Goal: Obtain resource: Download file/media

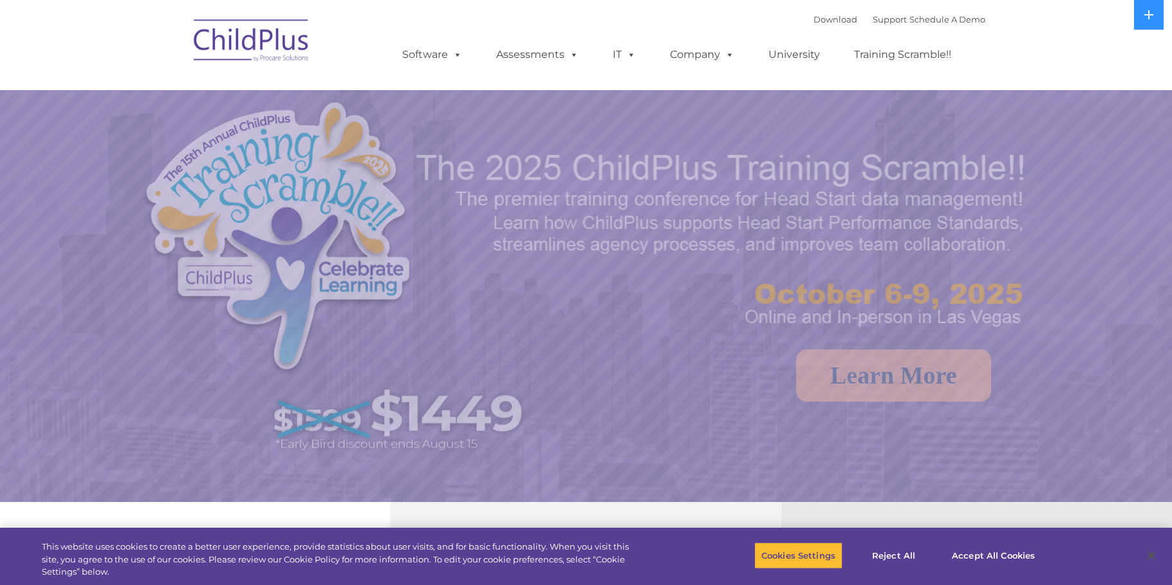
select select "MEDIUM"
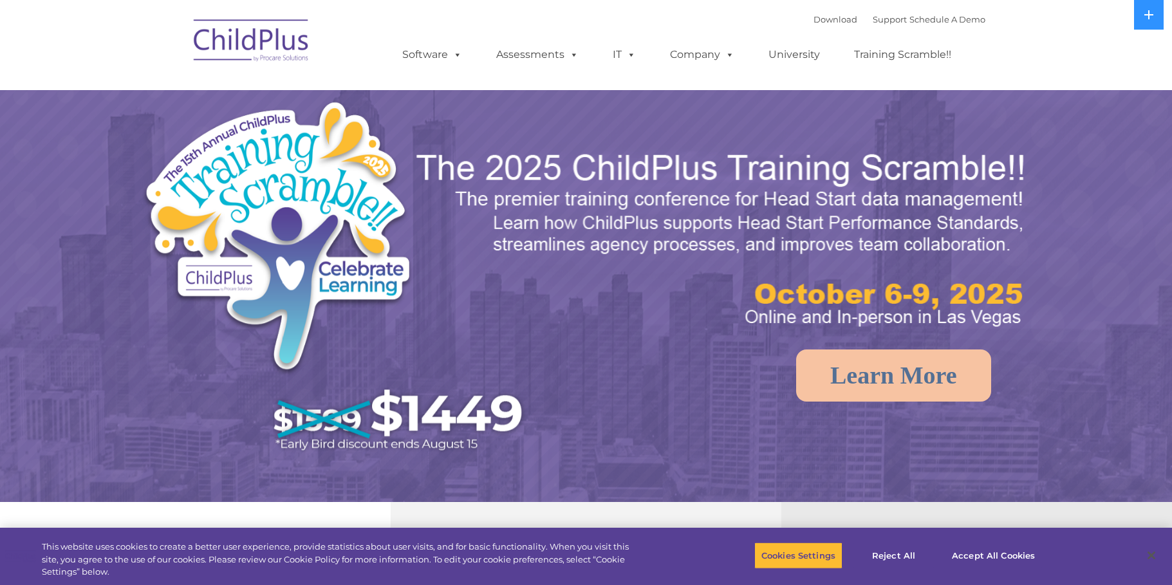
select select "MEDIUM"
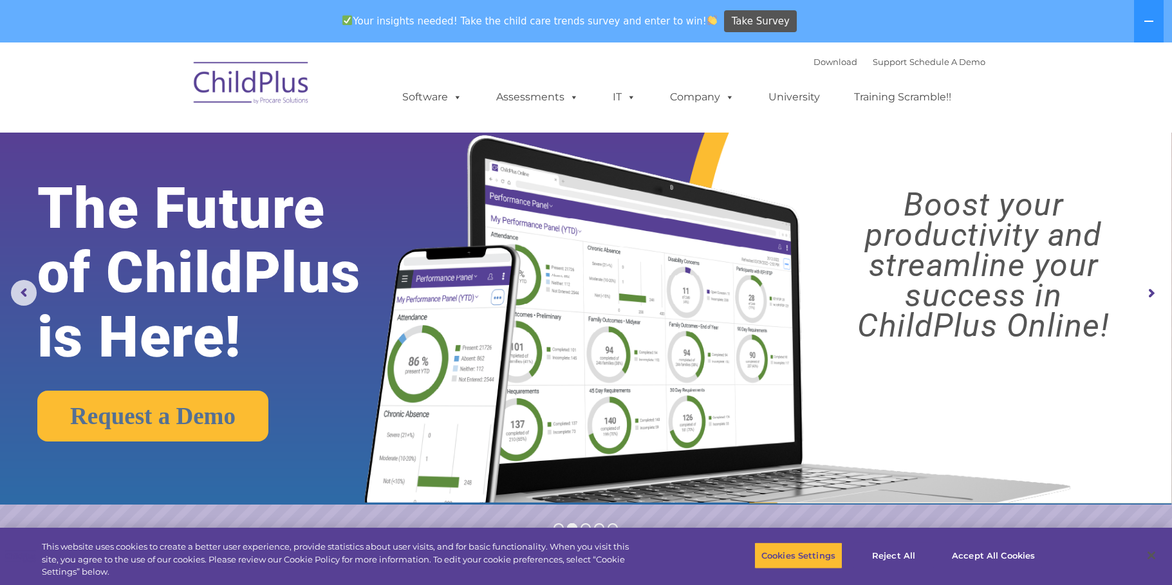
click at [840, 61] on font "Download Support | Schedule A Demo" at bounding box center [899, 62] width 172 height 10
click at [831, 64] on link "Download" at bounding box center [835, 62] width 44 height 10
